Goal: Connect with others: Connect with others

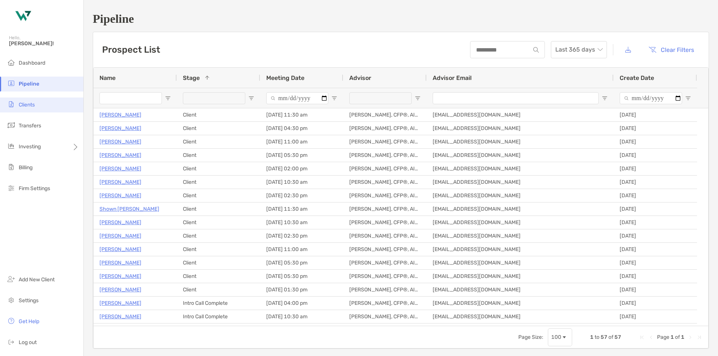
click at [26, 111] on li "Clients" at bounding box center [41, 105] width 83 height 15
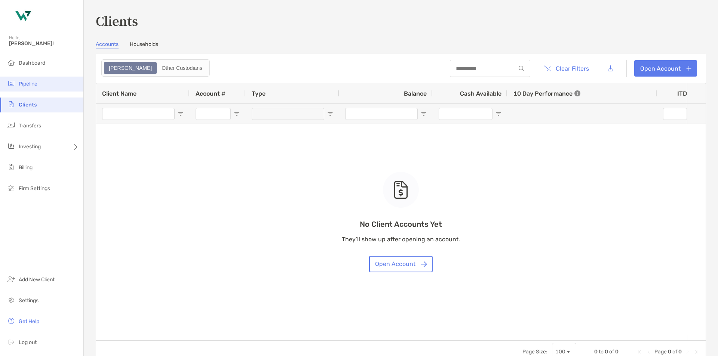
click at [41, 86] on li "Pipeline" at bounding box center [41, 84] width 83 height 15
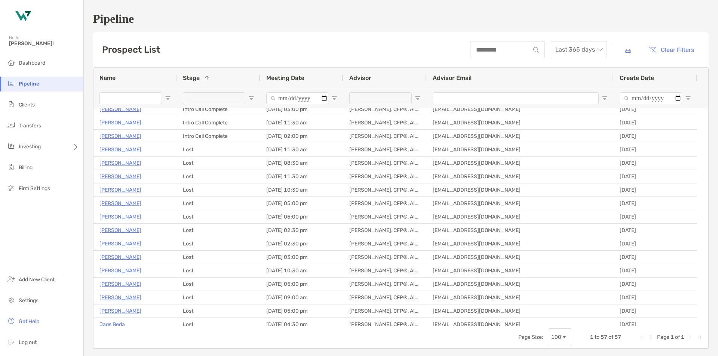
scroll to position [262, 0]
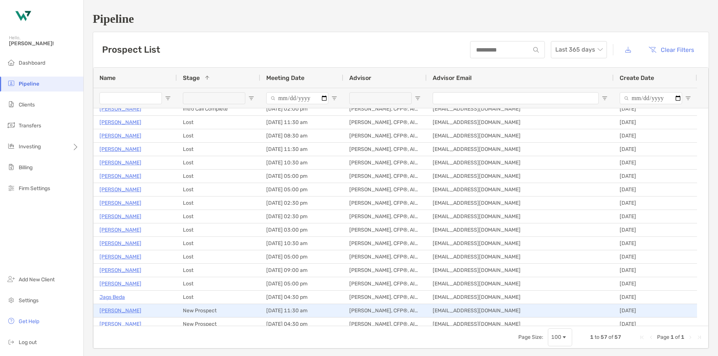
click at [117, 311] on p "[PERSON_NAME]" at bounding box center [120, 310] width 42 height 9
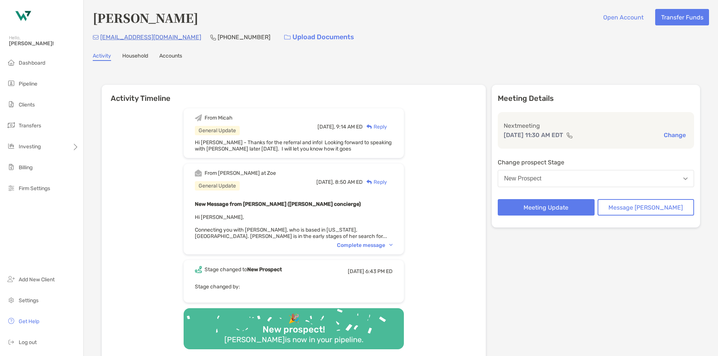
click at [370, 244] on div "Complete message" at bounding box center [365, 245] width 56 height 6
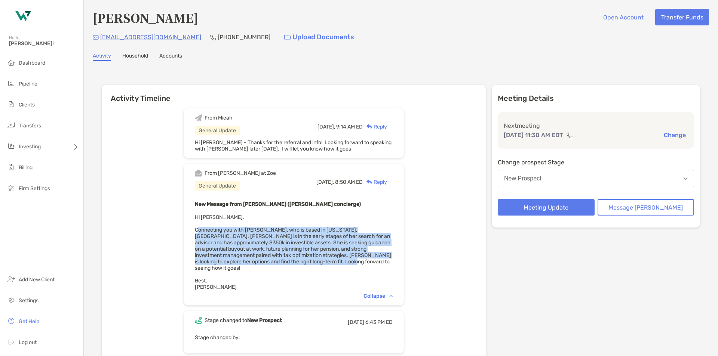
drag, startPoint x: 339, startPoint y: 260, endPoint x: 207, endPoint y: 232, distance: 134.5
click at [207, 232] on div "New Message from [PERSON_NAME] ([PERSON_NAME] concierge) Hi [PERSON_NAME], Conn…" at bounding box center [294, 245] width 198 height 91
copy span "Connecting you with [PERSON_NAME], who is based in [US_STATE], [GEOGRAPHIC_DATA…"
